Goal: Information Seeking & Learning: Learn about a topic

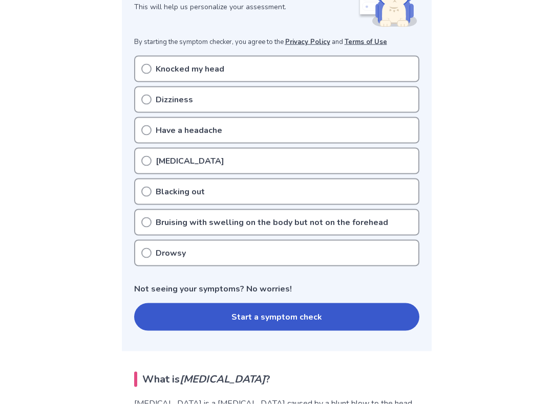
scroll to position [177, 0]
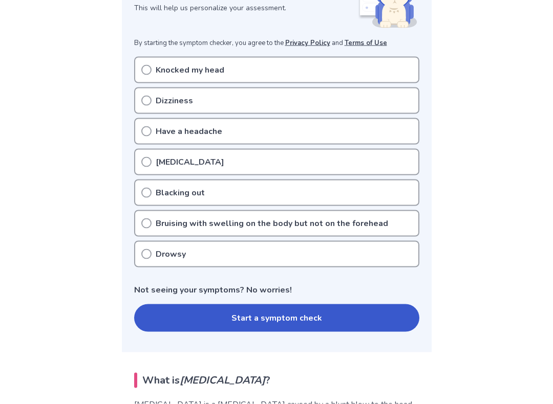
click at [142, 66] on icon at bounding box center [146, 70] width 10 height 10
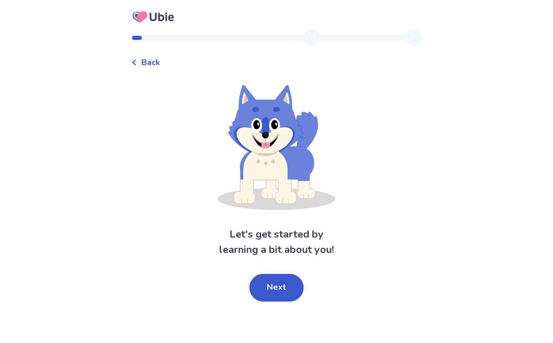
click at [284, 295] on button "Next" at bounding box center [276, 288] width 54 height 28
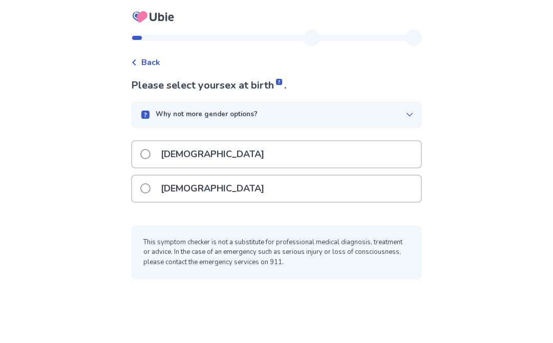
click at [398, 114] on div "Why not more gender options?" at bounding box center [272, 115] width 266 height 10
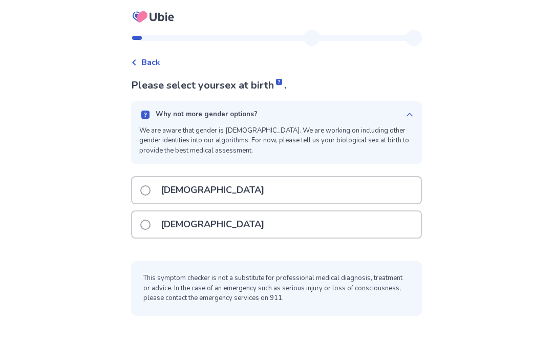
click at [408, 120] on div "Why not more gender options? We are aware that gender is [DEMOGRAPHIC_DATA]. We…" at bounding box center [276, 132] width 291 height 62
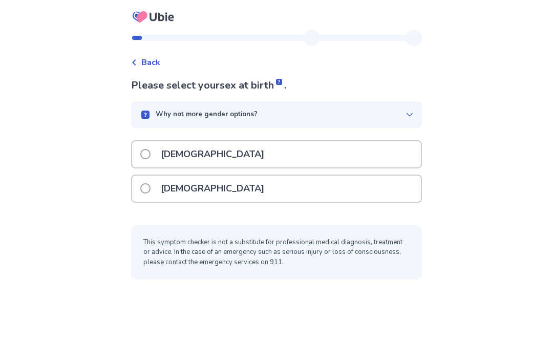
click at [386, 159] on div "[DEMOGRAPHIC_DATA]" at bounding box center [276, 154] width 289 height 26
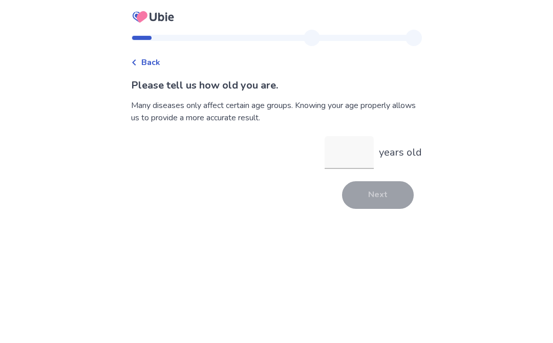
click at [355, 158] on input "years old" at bounding box center [348, 152] width 49 height 33
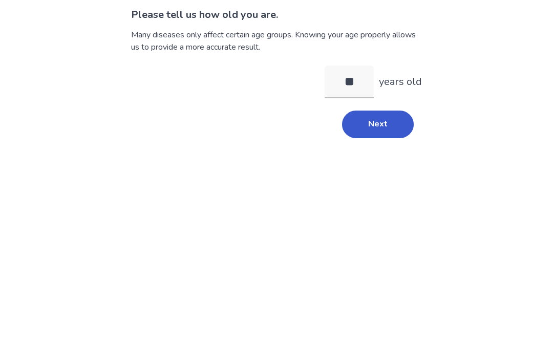
click at [386, 181] on button "Next" at bounding box center [378, 195] width 72 height 28
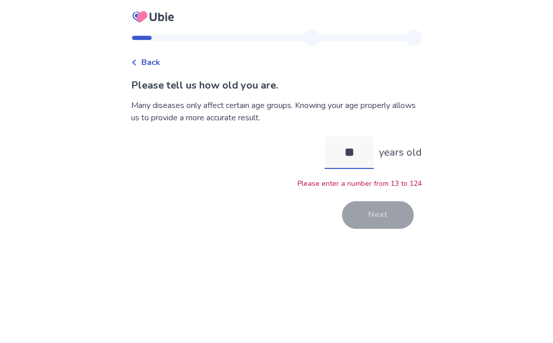
click at [364, 145] on input "**" at bounding box center [348, 152] width 49 height 33
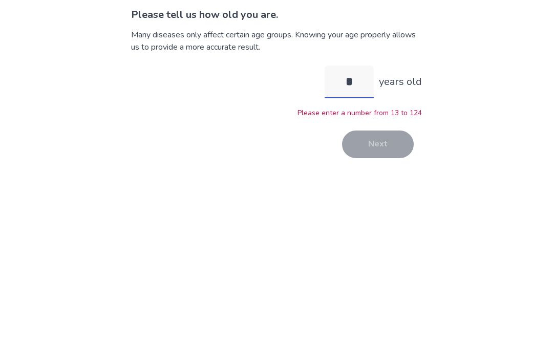
type input "**"
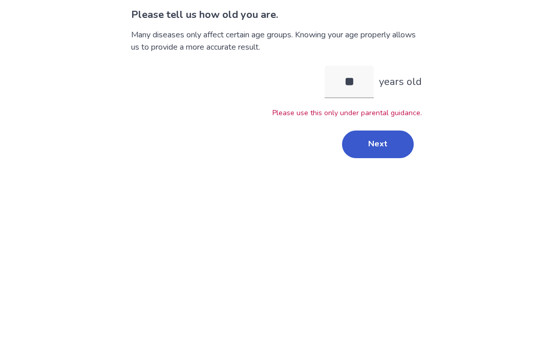
click at [377, 201] on button "Next" at bounding box center [378, 215] width 72 height 28
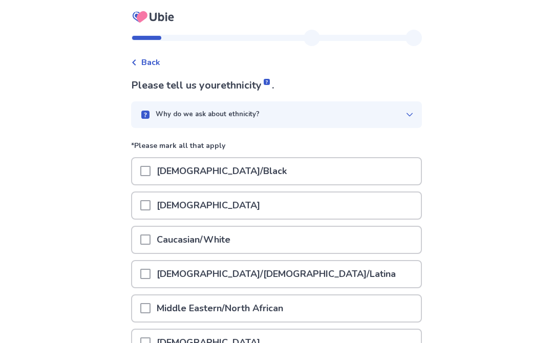
click at [150, 212] on div at bounding box center [145, 205] width 10 height 26
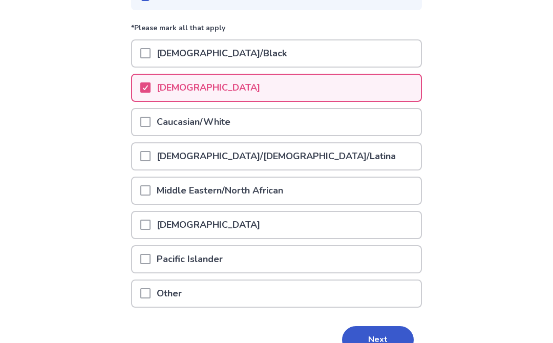
scroll to position [173, 0]
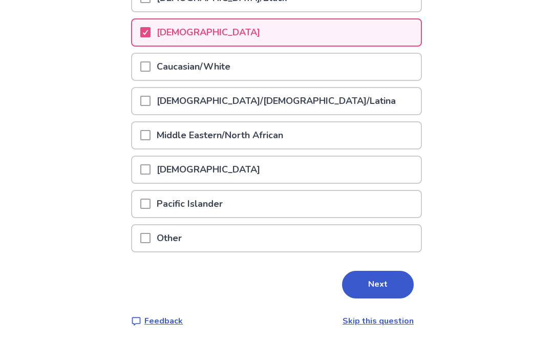
click at [378, 291] on button "Next" at bounding box center [378, 285] width 72 height 28
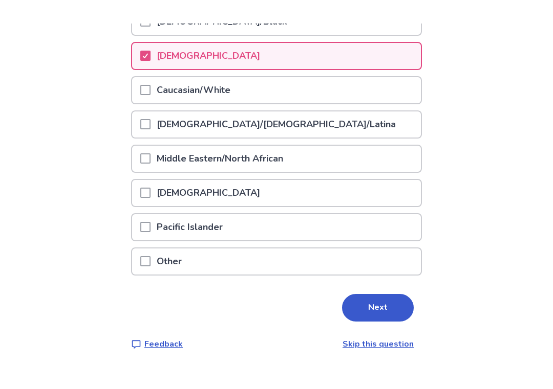
scroll to position [0, 0]
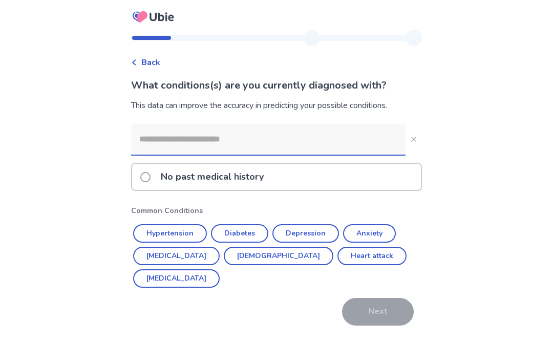
click at [160, 174] on label "No past medical history" at bounding box center [204, 177] width 129 height 26
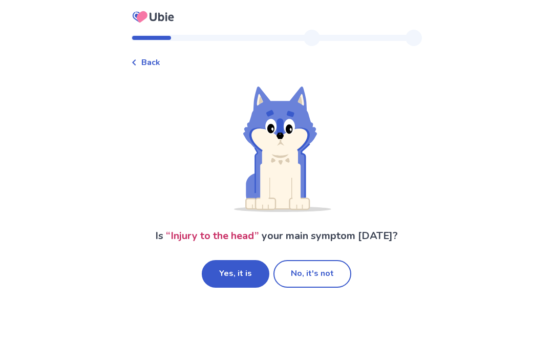
click at [225, 283] on button "Yes, it is" at bounding box center [236, 274] width 68 height 28
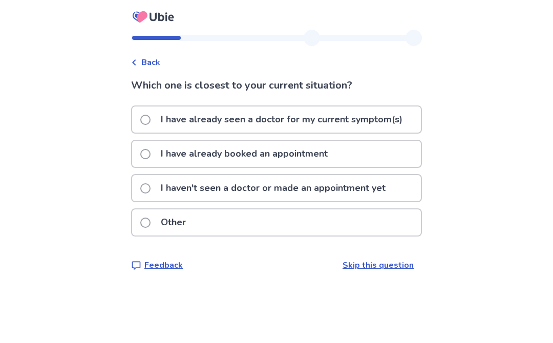
click at [382, 195] on p "I haven't seen a doctor or made an appointment yet" at bounding box center [273, 188] width 237 height 26
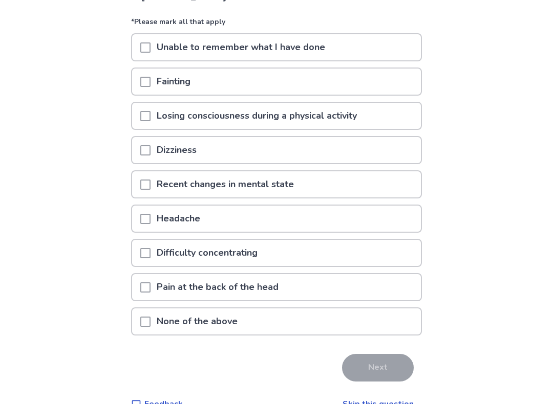
scroll to position [105, 0]
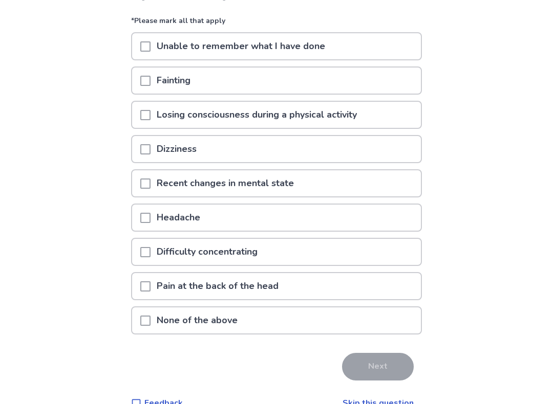
click at [322, 320] on div "None of the above" at bounding box center [276, 321] width 289 height 26
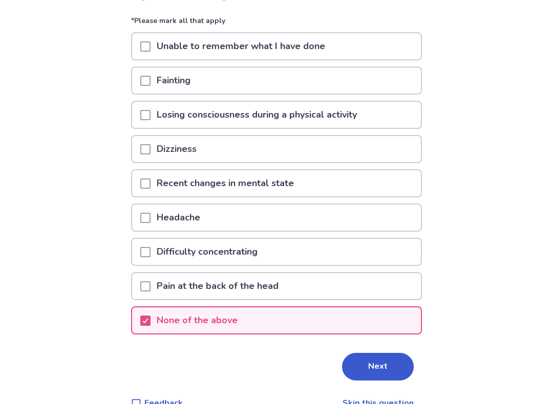
click at [373, 342] on button "Next" at bounding box center [378, 367] width 72 height 28
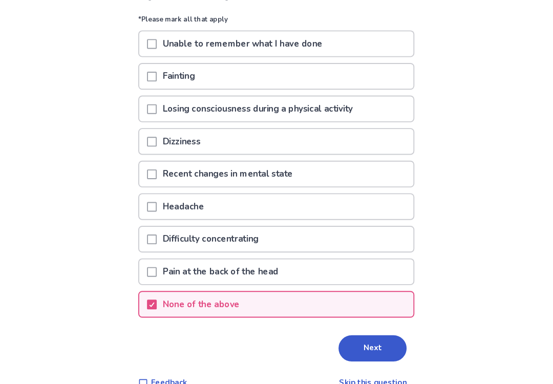
scroll to position [0, 0]
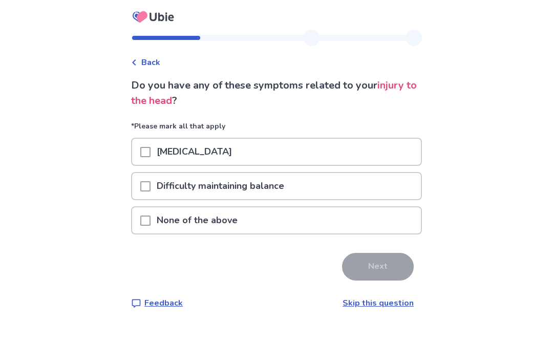
click at [320, 219] on div "None of the above" at bounding box center [276, 220] width 289 height 26
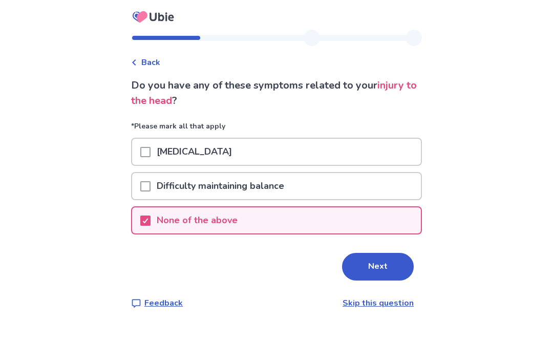
click at [370, 272] on button "Next" at bounding box center [378, 267] width 72 height 28
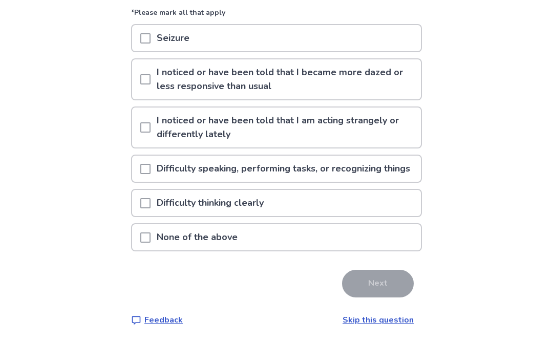
scroll to position [127, 0]
click at [150, 123] on span at bounding box center [145, 128] width 10 height 10
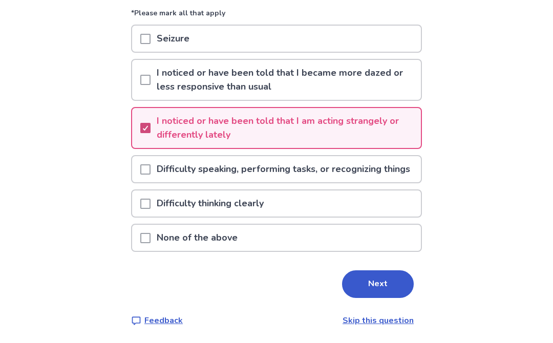
click at [363, 279] on button "Next" at bounding box center [378, 284] width 72 height 28
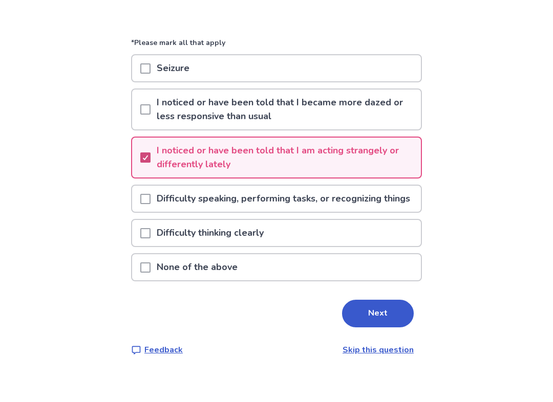
scroll to position [0, 0]
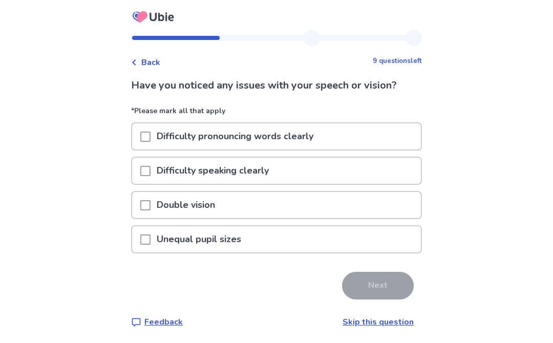
click at [392, 324] on link "Skip this question" at bounding box center [377, 321] width 71 height 11
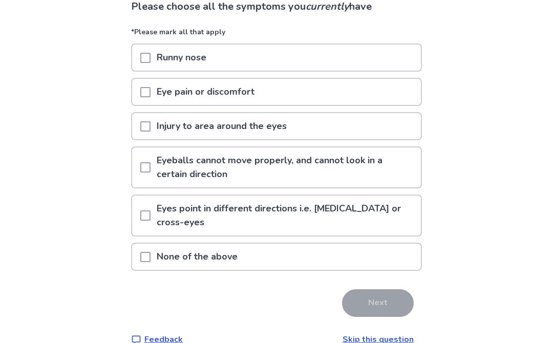
scroll to position [84, 0]
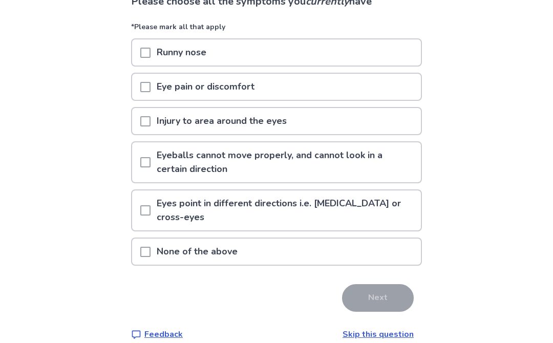
click at [150, 247] on div at bounding box center [145, 251] width 10 height 26
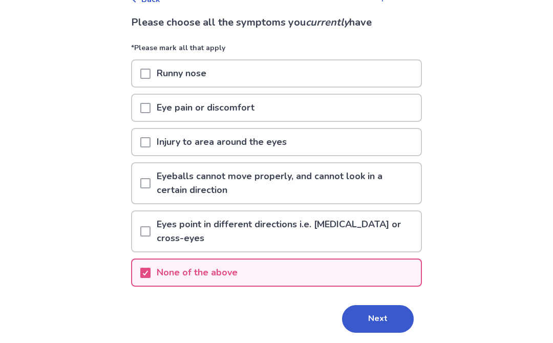
scroll to position [63, 0]
click at [162, 70] on p "Runny nose" at bounding box center [181, 73] width 62 height 26
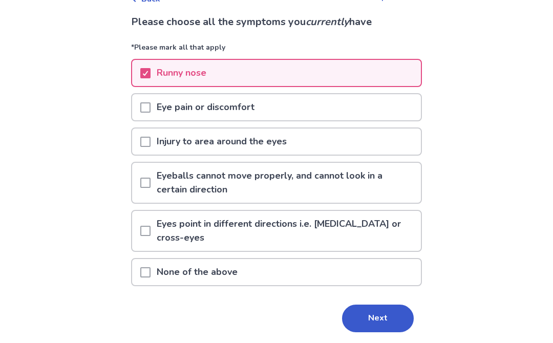
click at [366, 305] on button "Next" at bounding box center [378, 319] width 72 height 28
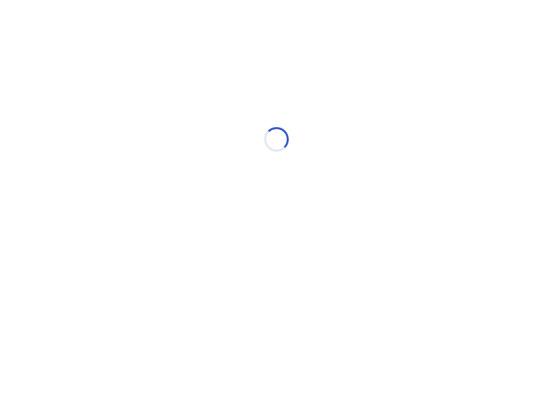
scroll to position [0, 0]
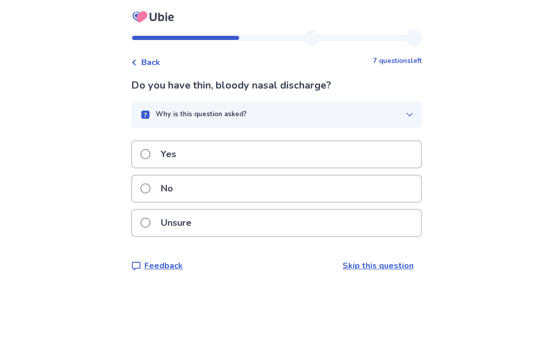
click at [405, 114] on icon "button" at bounding box center [409, 115] width 8 height 8
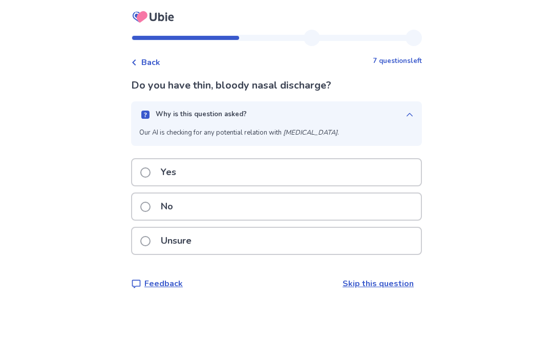
click at [400, 119] on button "Why is this question asked?" at bounding box center [276, 114] width 291 height 27
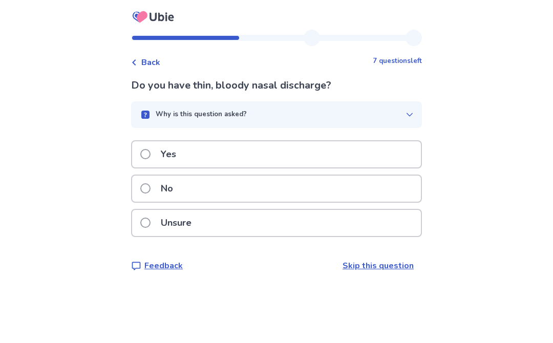
click at [157, 192] on label "No" at bounding box center [159, 189] width 39 height 26
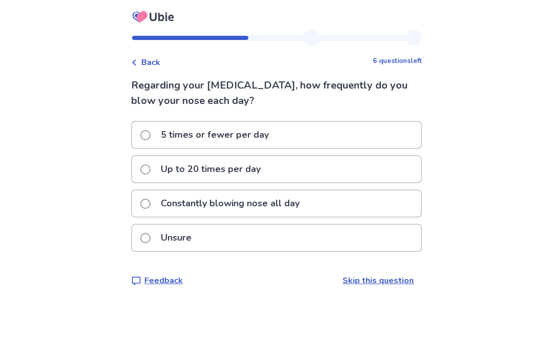
click at [139, 132] on div "5 times or fewer per day" at bounding box center [276, 135] width 289 height 26
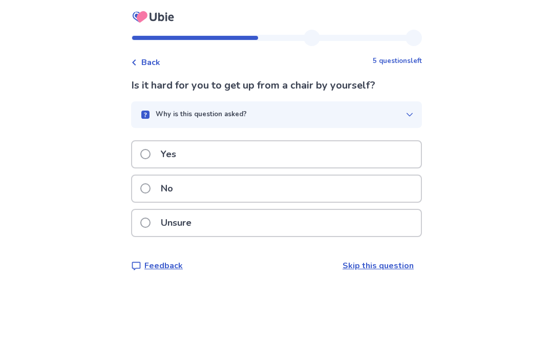
click at [149, 186] on span at bounding box center [145, 188] width 10 height 10
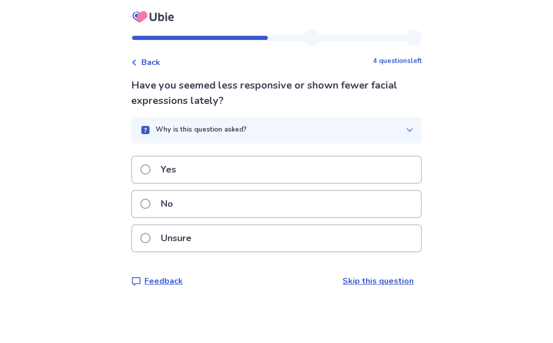
click at [358, 206] on div "No" at bounding box center [276, 204] width 289 height 26
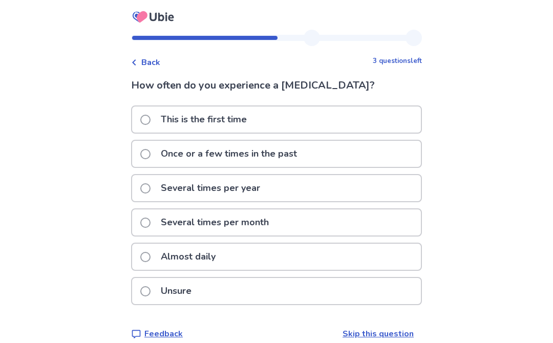
click at [342, 186] on div "Several times per year" at bounding box center [276, 188] width 289 height 26
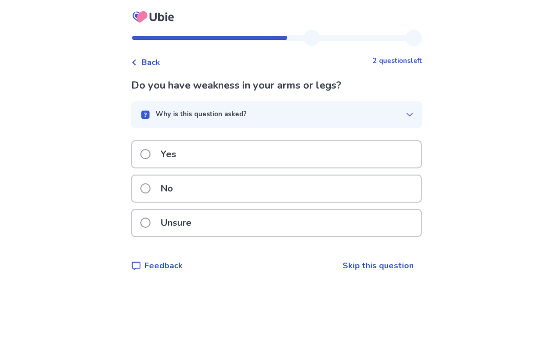
click at [376, 190] on div "No" at bounding box center [276, 189] width 289 height 26
click at [380, 184] on div "No" at bounding box center [276, 189] width 289 height 26
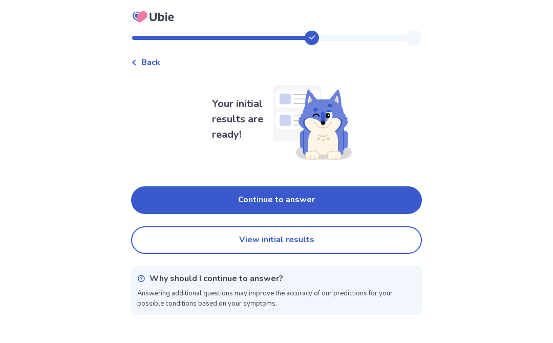
click at [392, 202] on button "Continue to answer" at bounding box center [276, 200] width 291 height 28
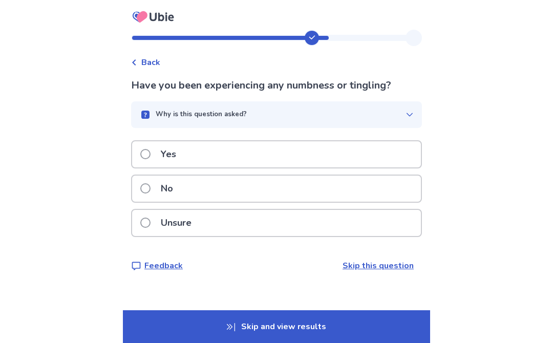
click at [401, 191] on div "No" at bounding box center [276, 189] width 289 height 26
click at [386, 189] on div "No" at bounding box center [276, 189] width 289 height 26
click at [398, 191] on div "No" at bounding box center [276, 189] width 289 height 26
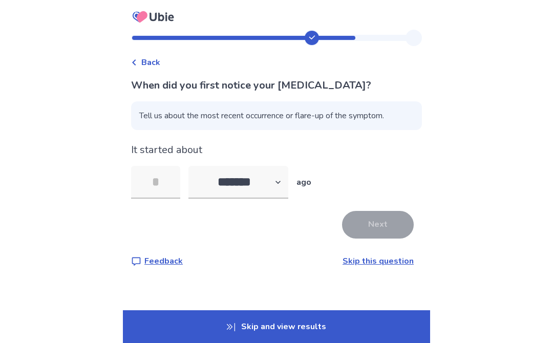
click at [211, 177] on select "******* ****** ******* ******** *******" at bounding box center [238, 182] width 100 height 33
select select "*"
click at [155, 185] on input "tel" at bounding box center [155, 182] width 49 height 33
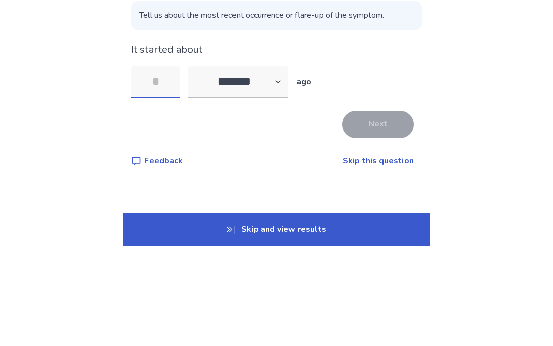
type input "*"
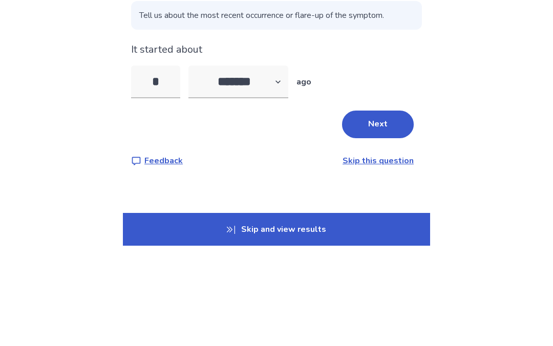
click at [388, 211] on button "Next" at bounding box center [378, 225] width 72 height 28
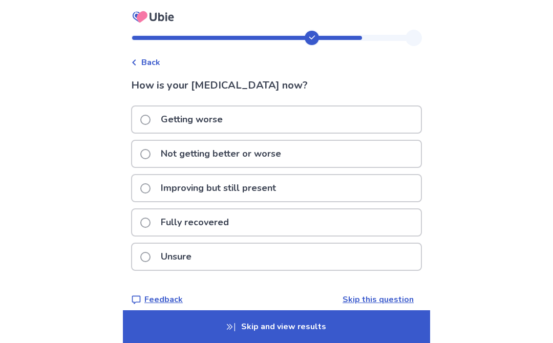
click at [146, 186] on span at bounding box center [145, 188] width 10 height 10
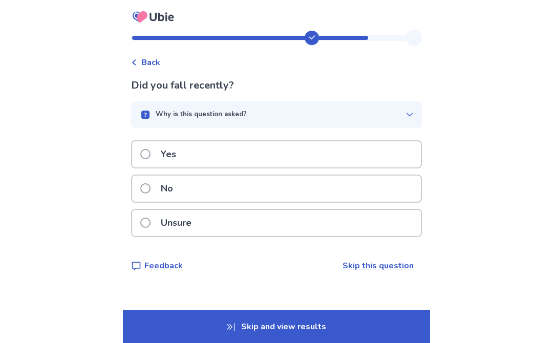
click at [150, 223] on span at bounding box center [145, 223] width 10 height 10
click at [160, 188] on label "No" at bounding box center [159, 189] width 39 height 26
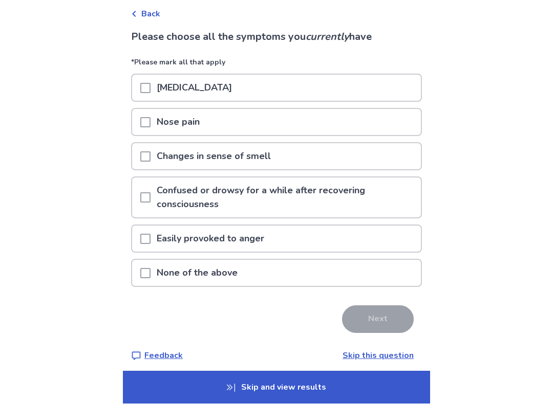
scroll to position [51, 0]
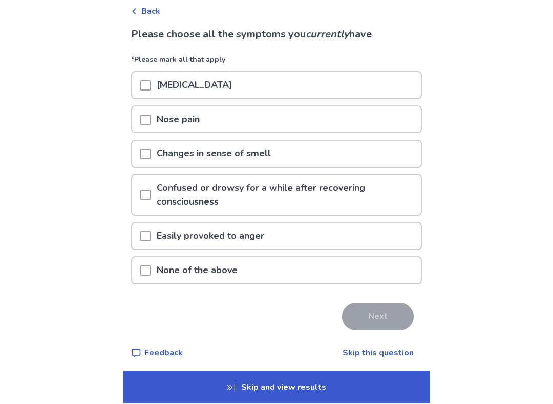
click at [162, 266] on p "None of the above" at bounding box center [196, 271] width 93 height 26
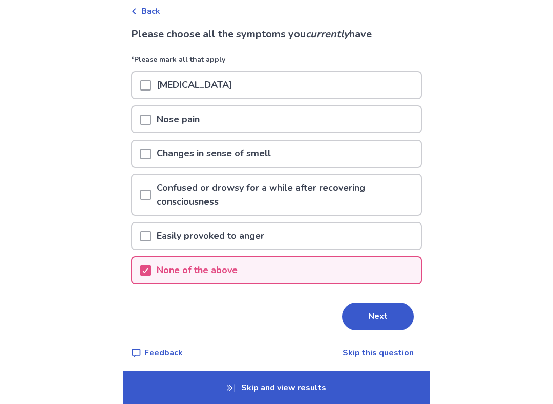
click at [381, 315] on button "Next" at bounding box center [378, 317] width 72 height 28
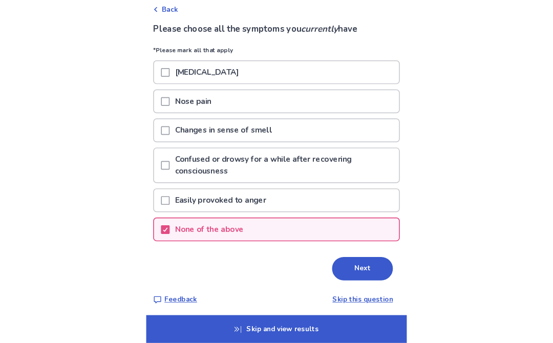
scroll to position [0, 0]
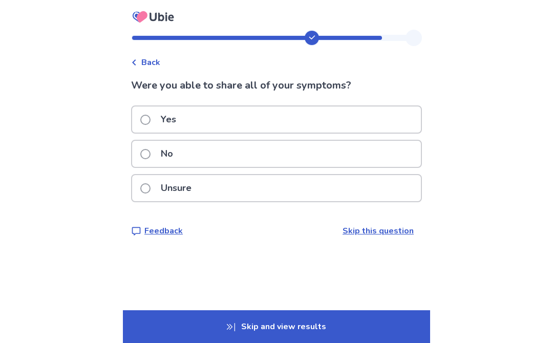
click at [142, 123] on div "Yes" at bounding box center [276, 119] width 289 height 26
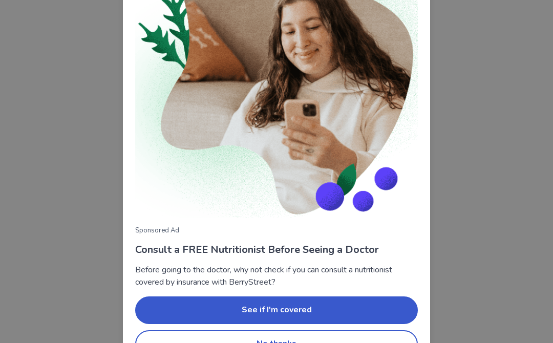
scroll to position [104, 0]
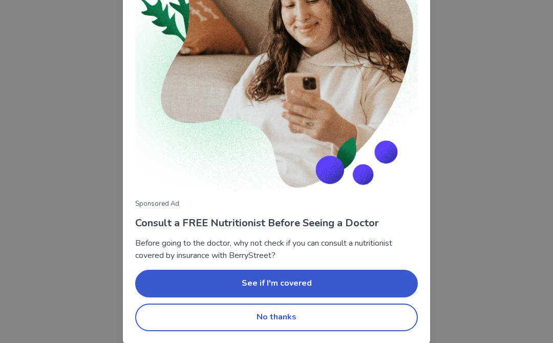
click at [382, 322] on button "No thanks" at bounding box center [276, 317] width 283 height 28
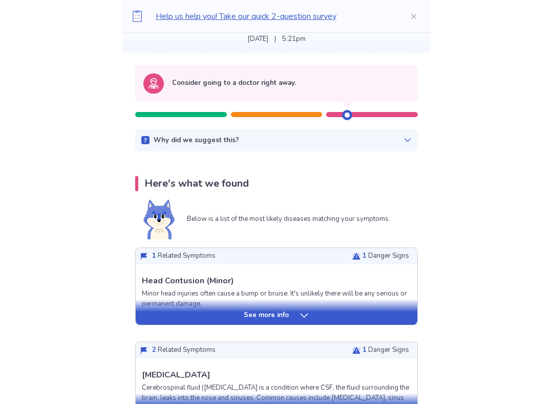
scroll to position [79, 0]
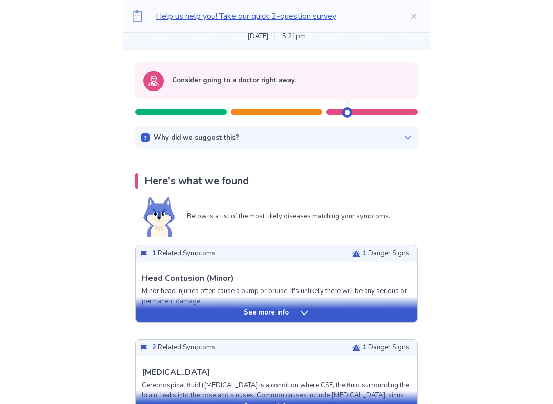
click at [306, 313] on icon at bounding box center [304, 313] width 10 height 10
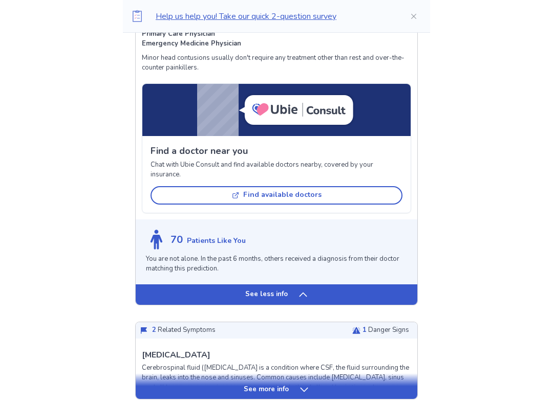
scroll to position [605, 0]
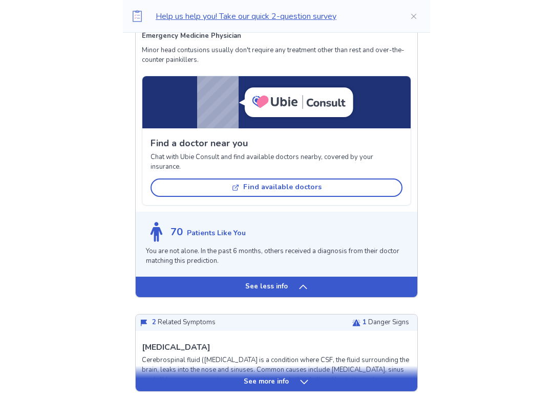
click at [333, 342] on div "See more info" at bounding box center [276, 383] width 281 height 10
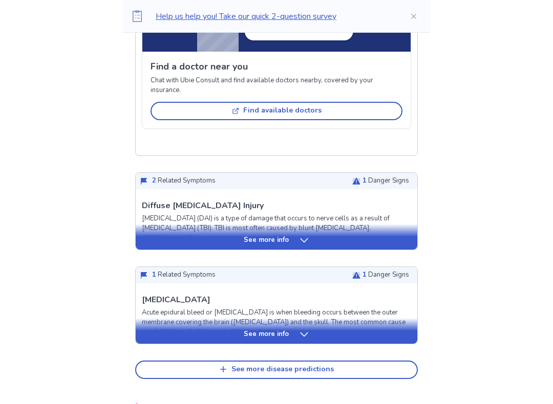
scroll to position [1400, 0]
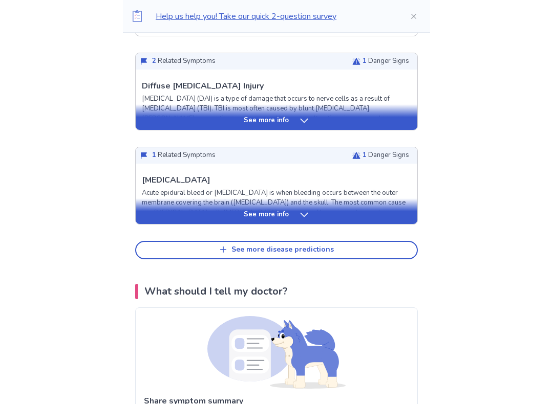
click at [167, 242] on button "See more disease predictions" at bounding box center [276, 251] width 283 height 18
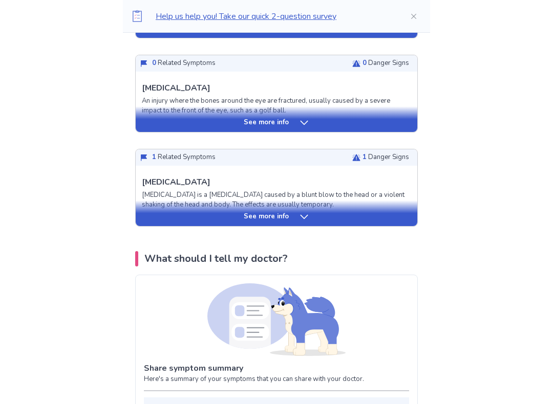
scroll to position [1798, 0]
click at [166, 212] on div "See more info" at bounding box center [276, 217] width 281 height 10
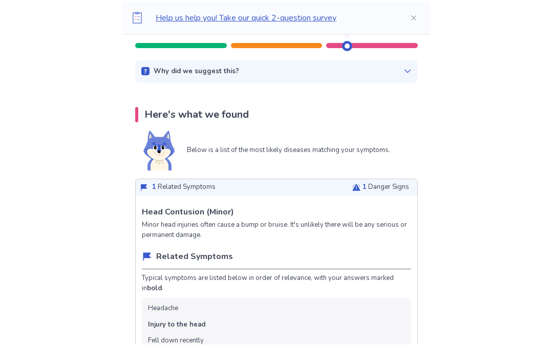
scroll to position [146, 0]
